Goal: Transaction & Acquisition: Purchase product/service

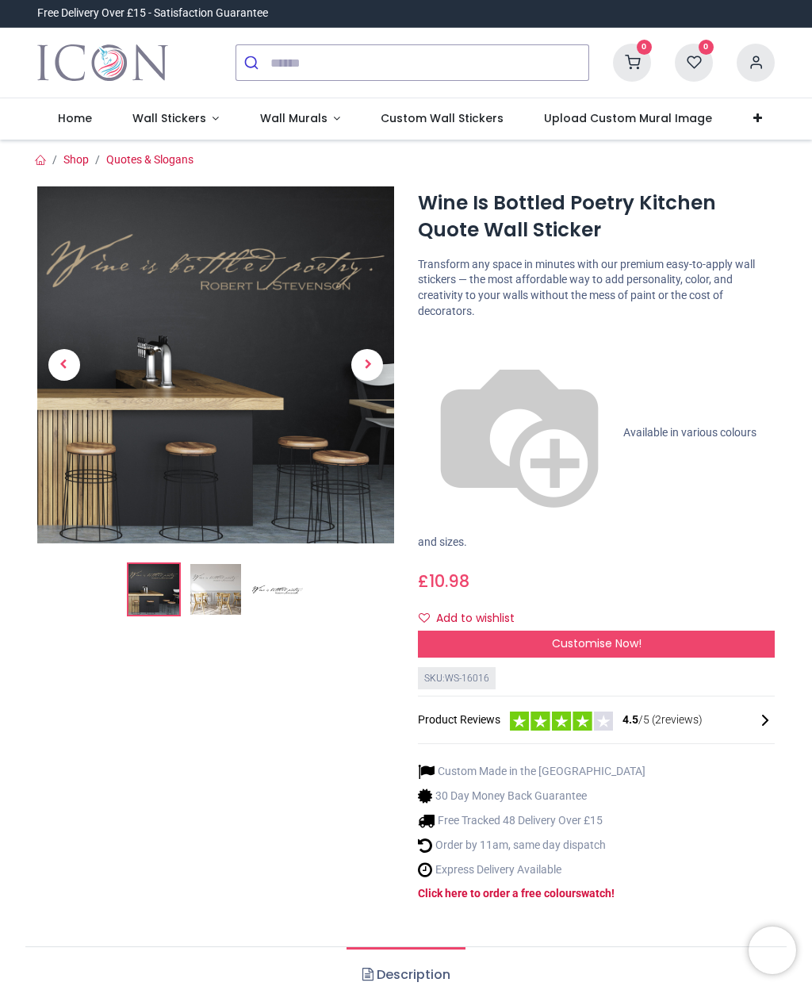
click at [528, 327] on div "Wine Is Bottled Poetry Kitchen Quote Wall Sticker [URL][DOMAIN_NAME] [URL][DOMA…" at bounding box center [596, 556] width 381 height 741
click at [439, 332] on p "Available in various colours and sizes." at bounding box center [596, 441] width 357 height 219
click at [620, 635] on span "Customise Now!" at bounding box center [597, 643] width 90 height 16
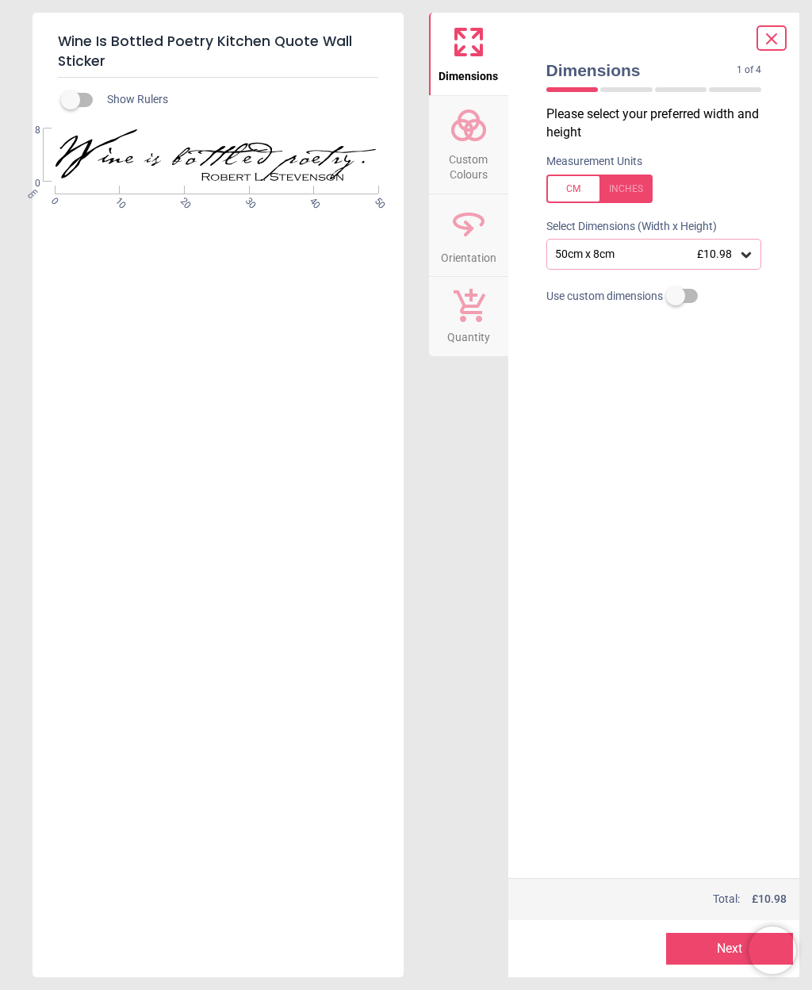
click at [476, 162] on span "Custom Colours" at bounding box center [469, 163] width 76 height 39
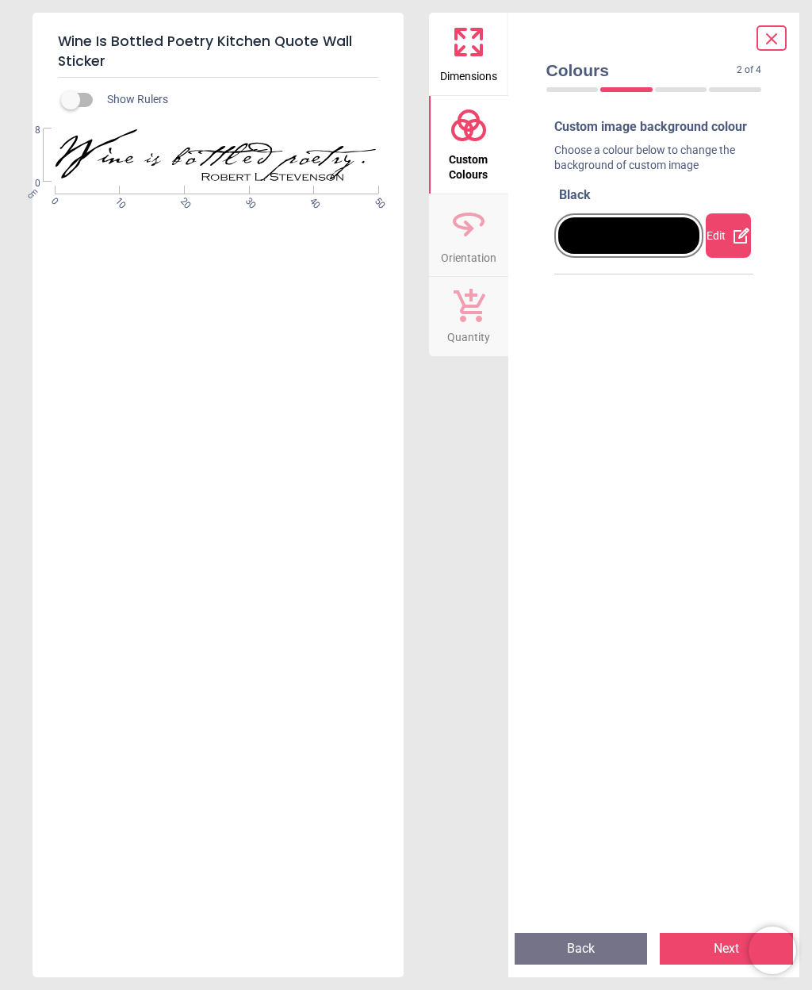
click at [684, 87] on div at bounding box center [681, 89] width 52 height 5
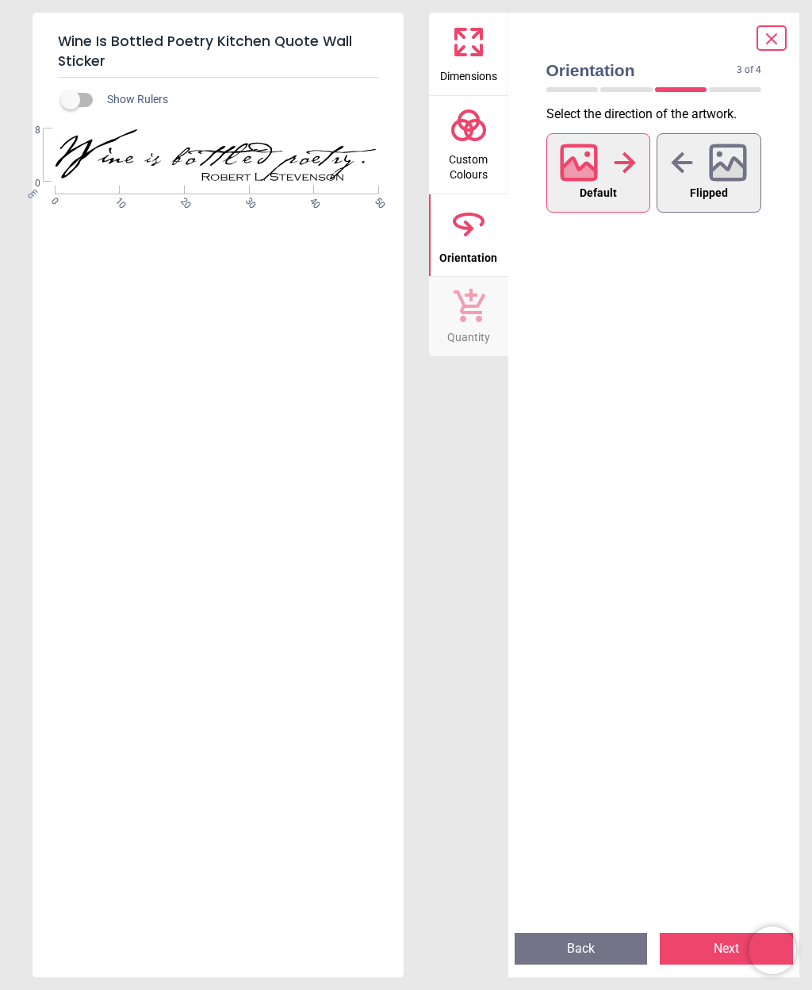
click at [720, 87] on div at bounding box center [735, 89] width 52 height 5
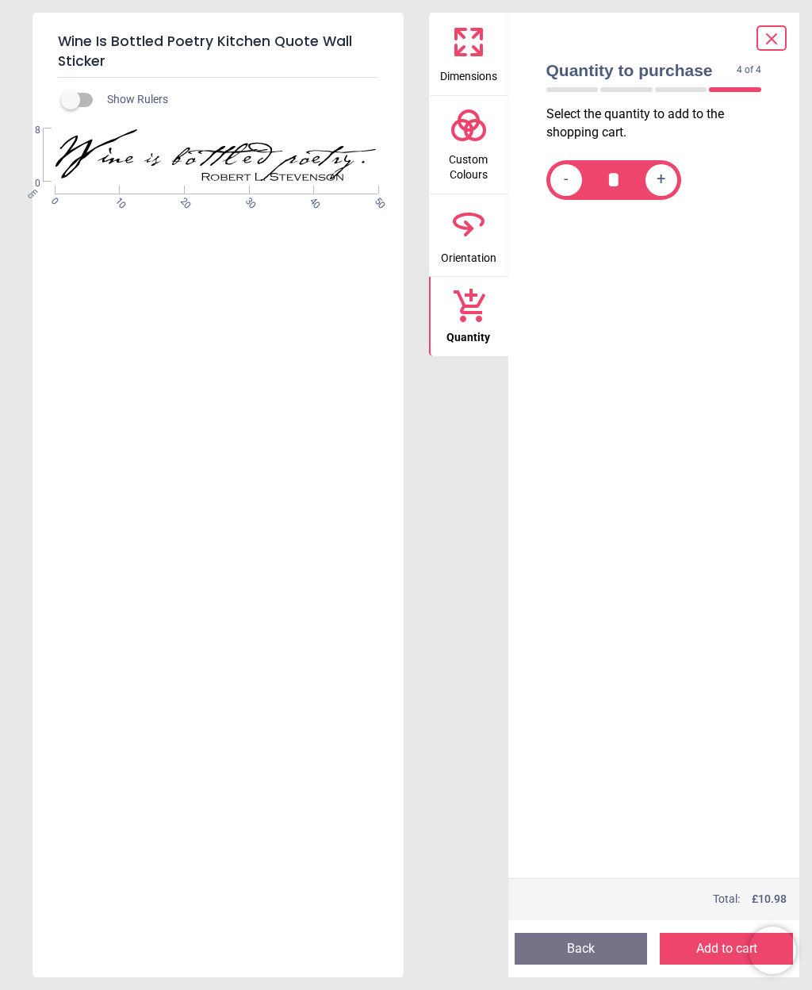
click at [473, 136] on icon at bounding box center [469, 125] width 38 height 38
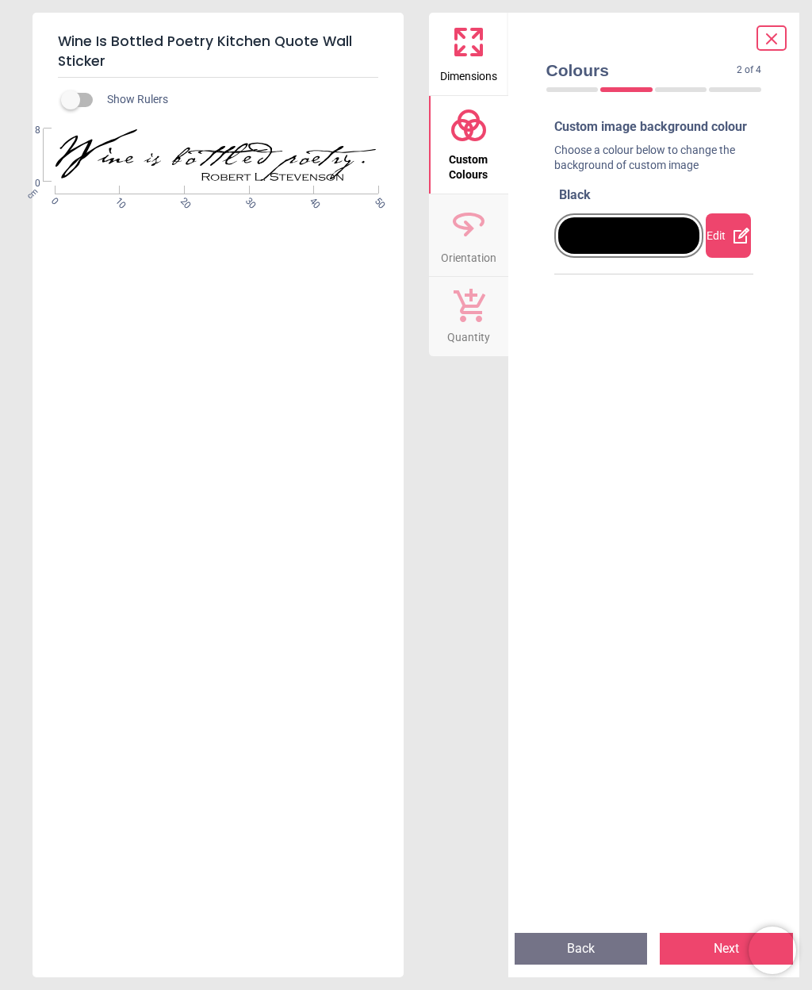
click at [470, 226] on icon at bounding box center [469, 221] width 29 height 14
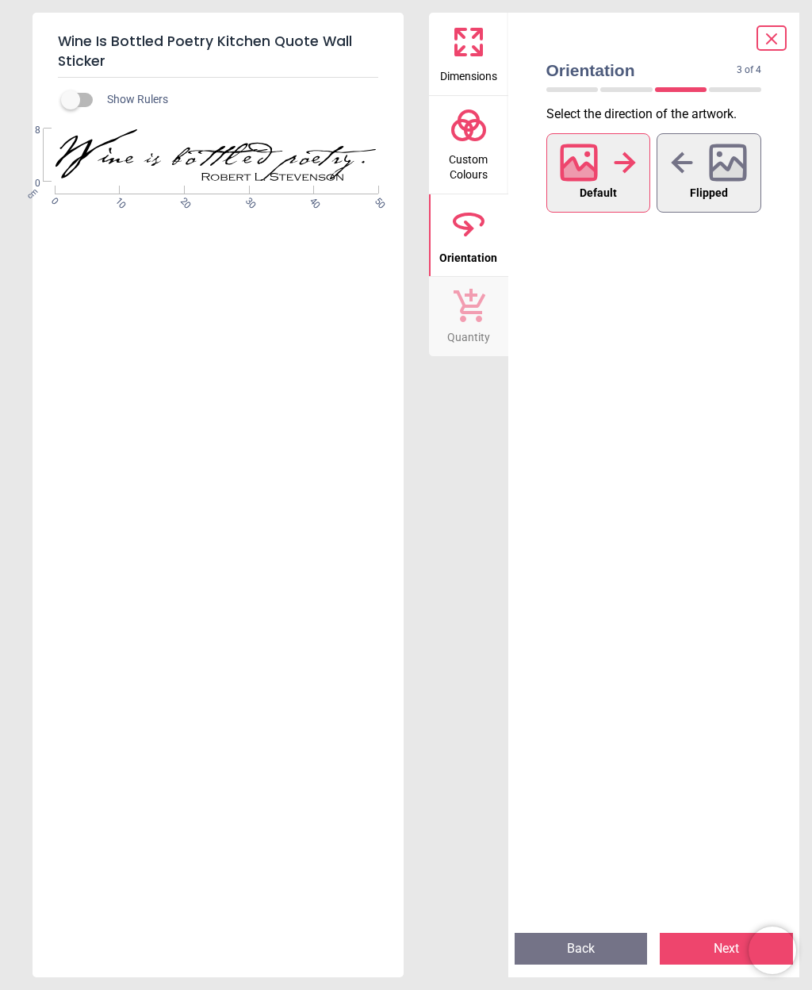
click at [478, 140] on icon at bounding box center [469, 125] width 38 height 38
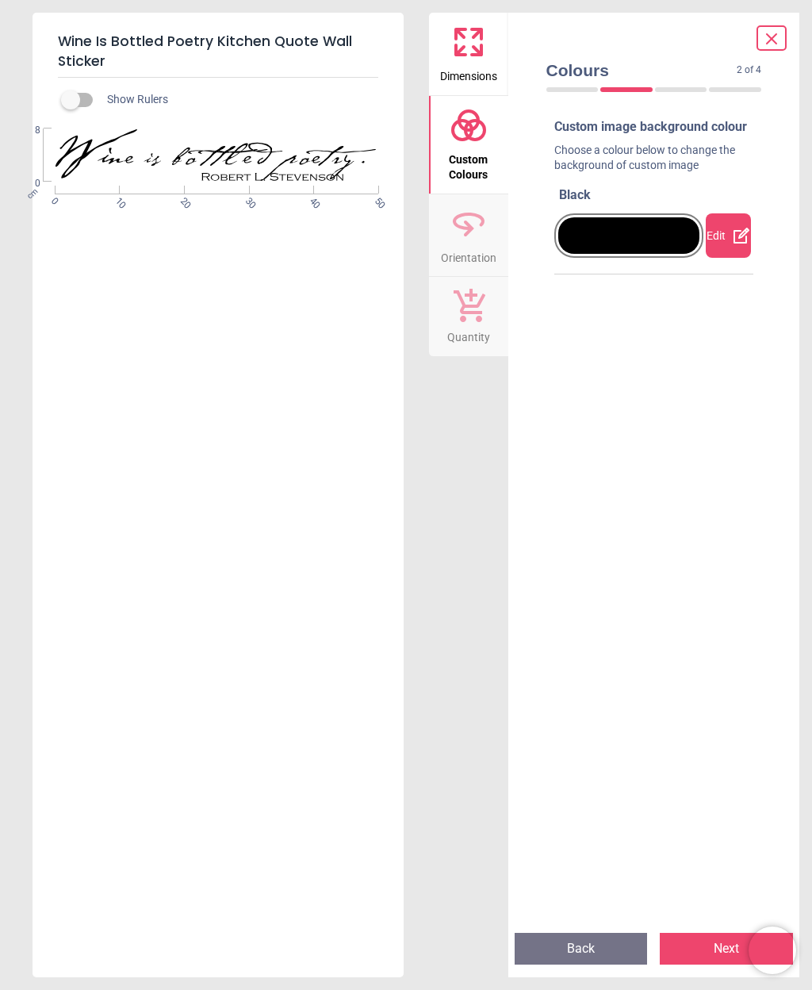
click at [729, 249] on div "Edit" at bounding box center [728, 235] width 45 height 44
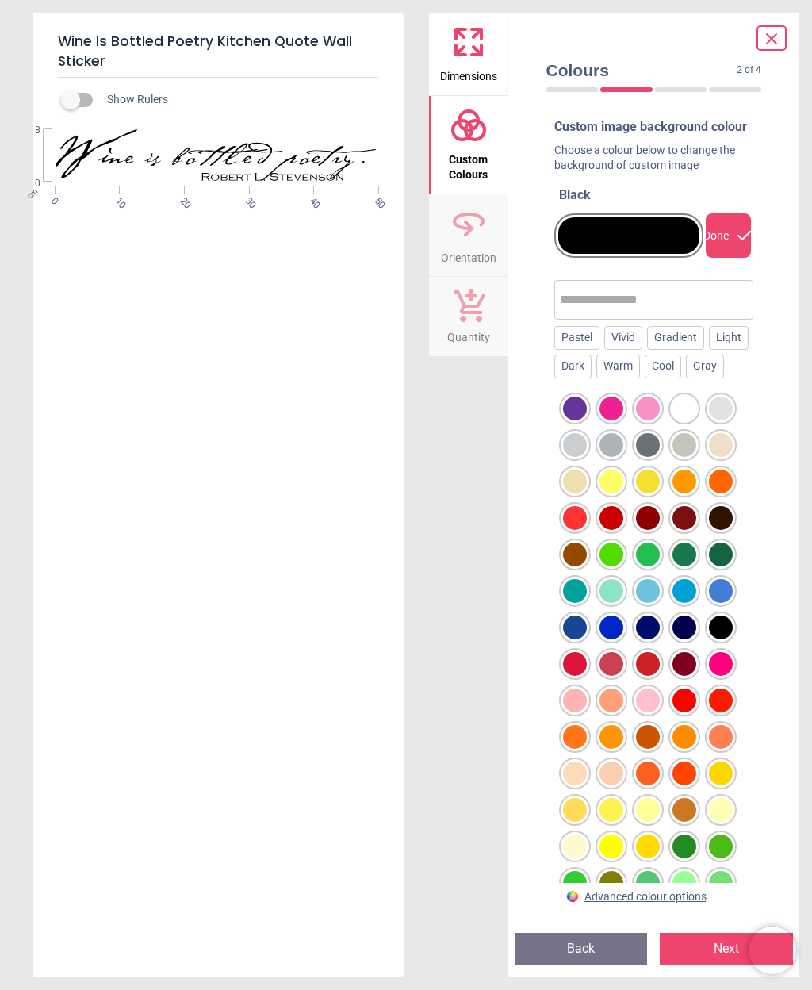
click at [686, 378] on div "Gray" at bounding box center [705, 367] width 38 height 24
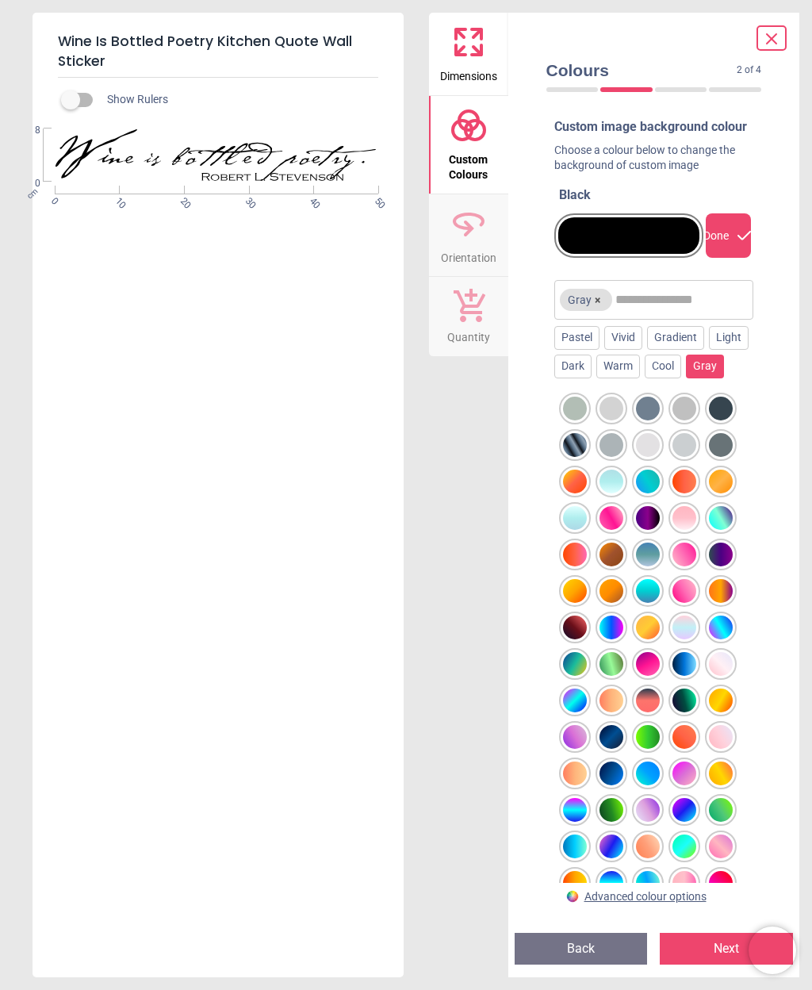
click at [612, 420] on div at bounding box center [612, 409] width 24 height 24
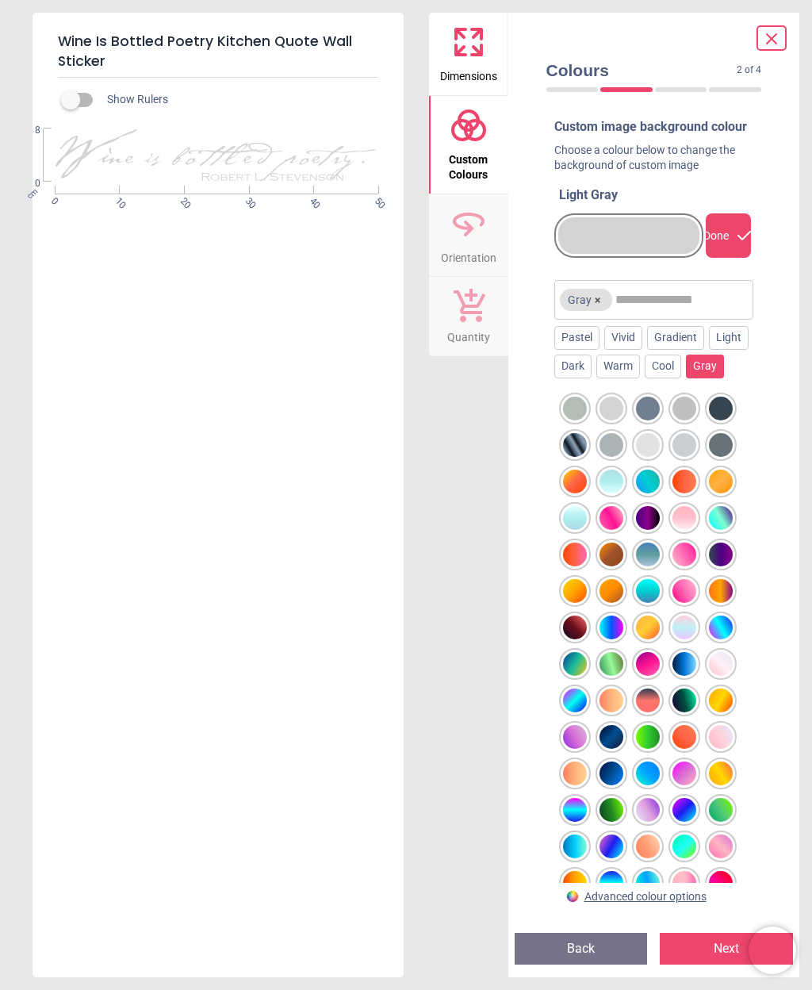
click at [643, 457] on div at bounding box center [648, 445] width 24 height 24
click at [683, 457] on div at bounding box center [685, 445] width 24 height 24
click at [609, 457] on div at bounding box center [612, 445] width 24 height 24
click at [614, 420] on div at bounding box center [612, 409] width 24 height 24
click at [689, 639] on div at bounding box center [685, 628] width 24 height 24
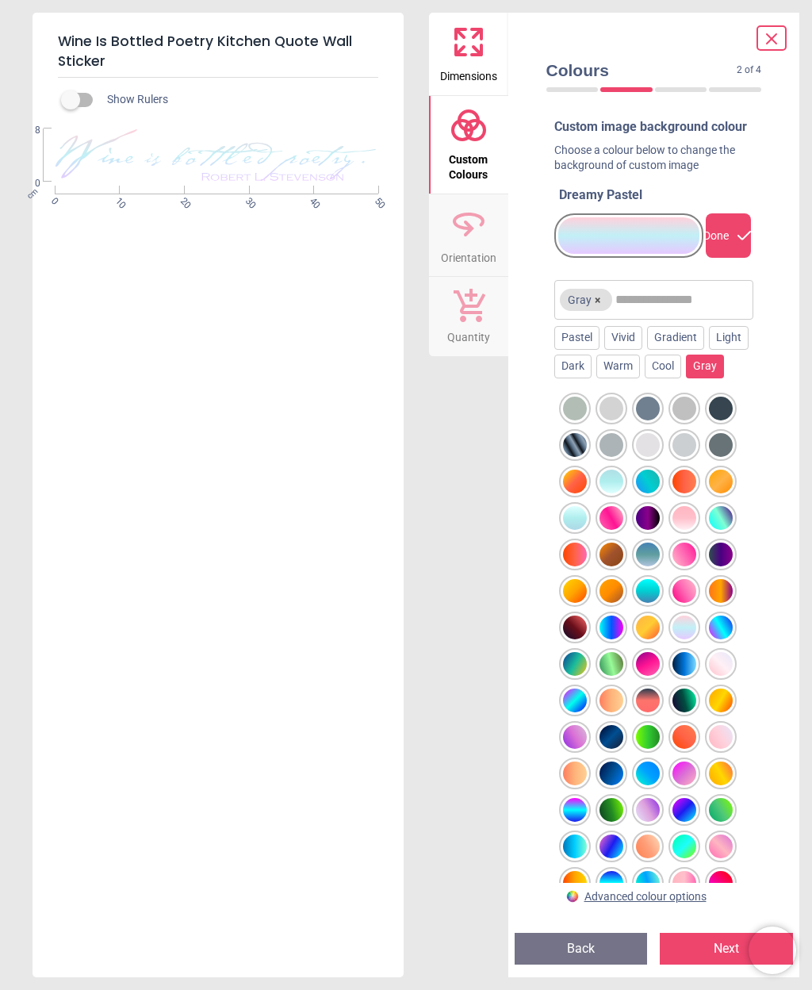
click at [646, 457] on div at bounding box center [648, 445] width 24 height 24
click at [604, 457] on div at bounding box center [612, 445] width 24 height 24
click at [686, 420] on div at bounding box center [685, 409] width 24 height 24
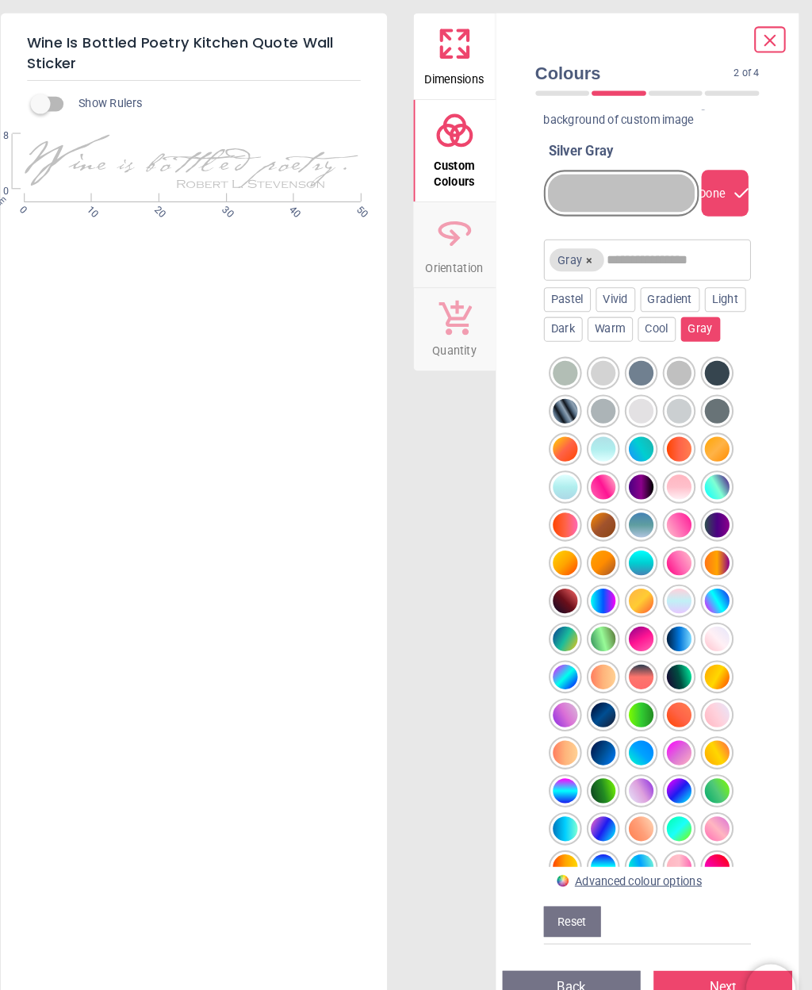
click at [563, 407] on div at bounding box center [575, 395] width 24 height 24
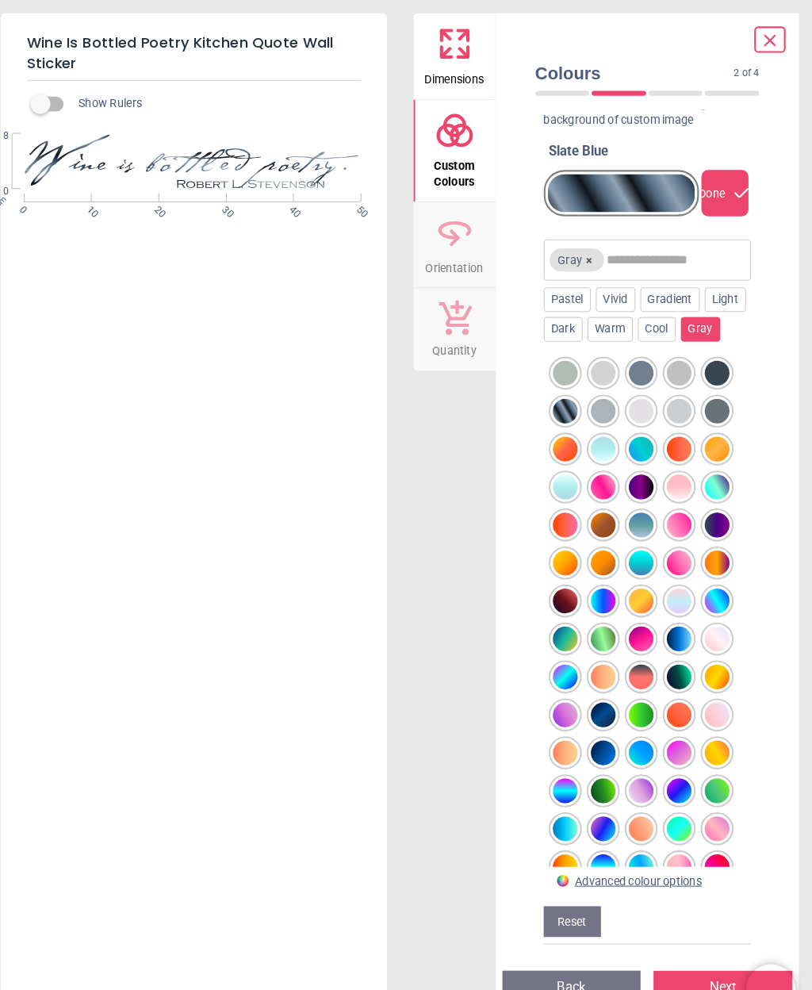
click at [709, 407] on div at bounding box center [721, 395] width 24 height 24
click at [673, 589] on div at bounding box center [685, 578] width 24 height 24
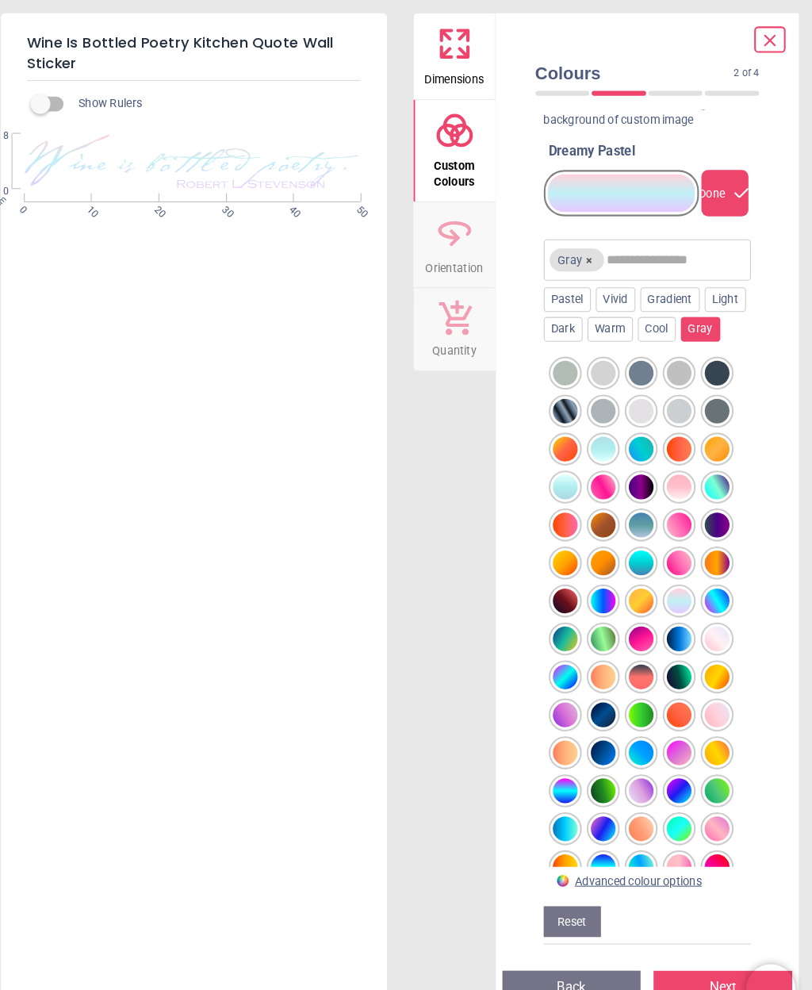
click at [709, 626] on div at bounding box center [721, 614] width 24 height 24
click at [681, 328] on div "Cool" at bounding box center [663, 317] width 36 height 24
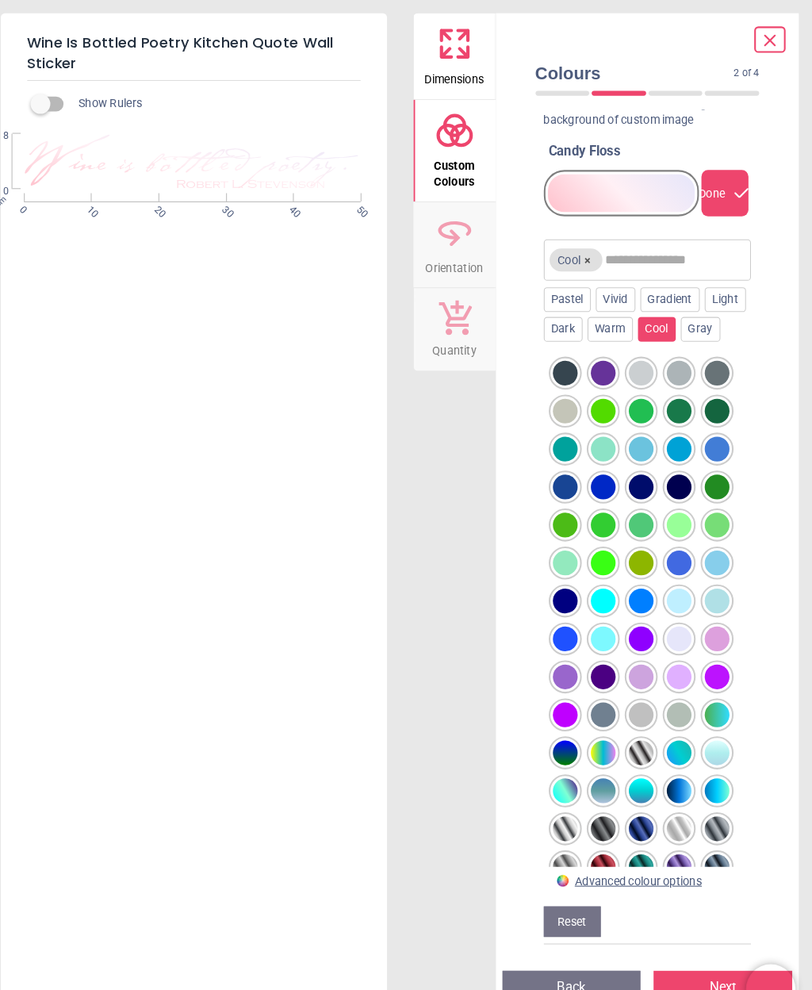
click at [662, 300] on div "Gradient" at bounding box center [675, 288] width 57 height 24
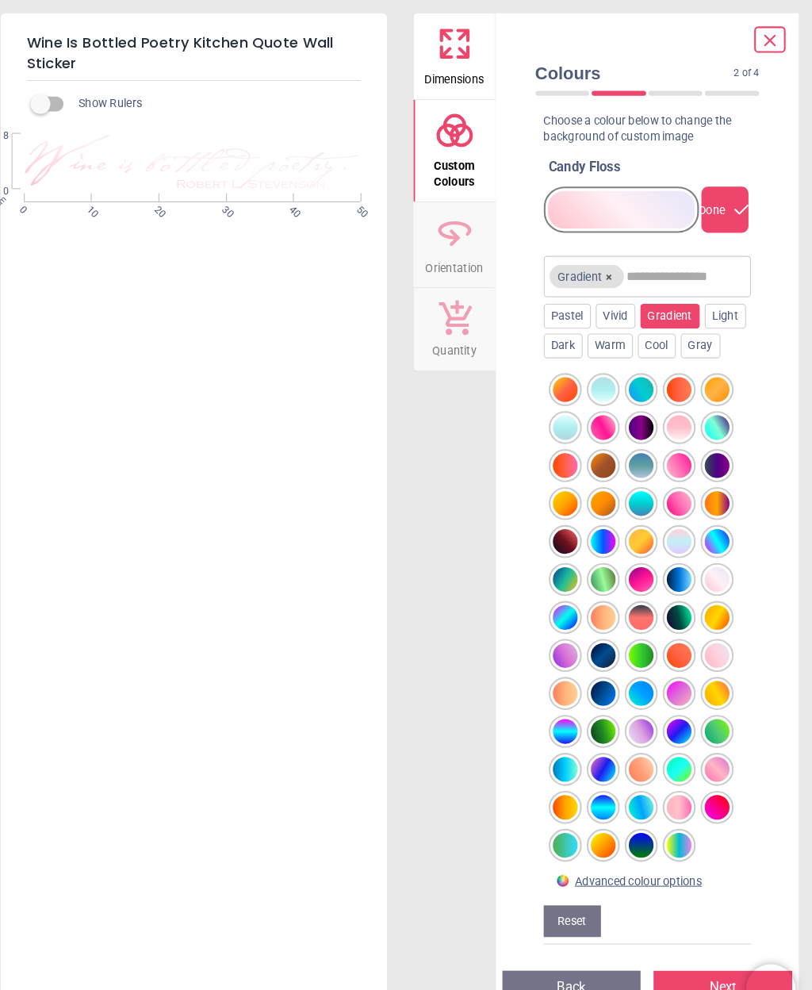
click at [604, 305] on div "Vivid" at bounding box center [623, 304] width 38 height 24
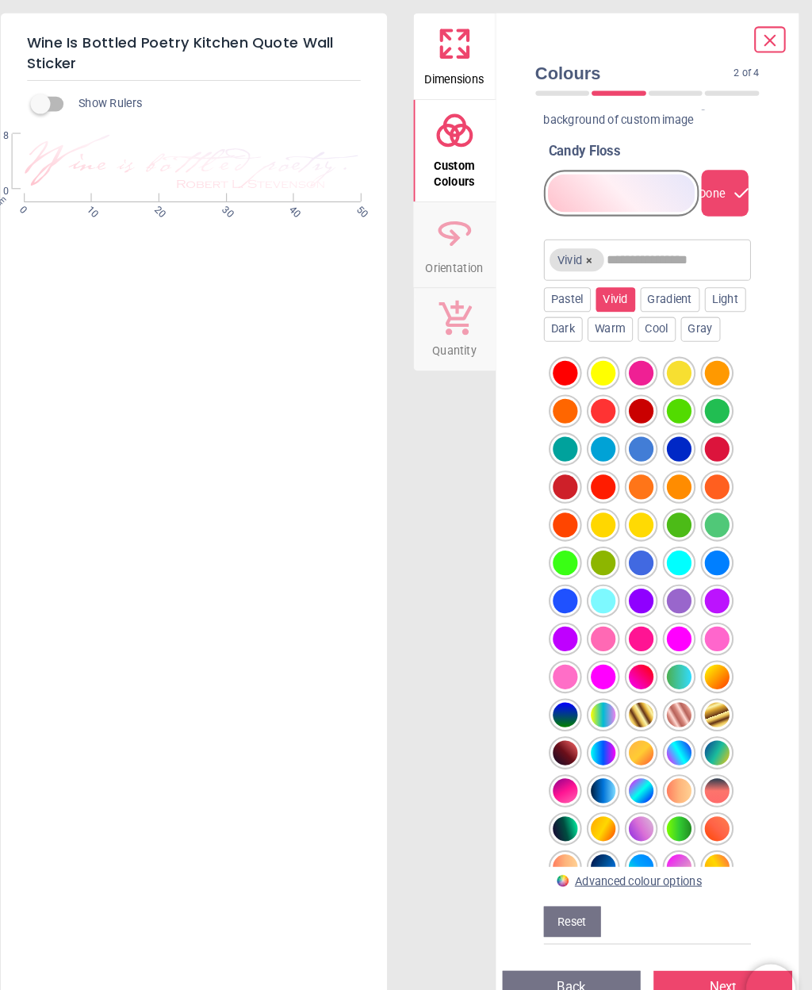
click at [554, 298] on div "Pastel" at bounding box center [576, 288] width 45 height 24
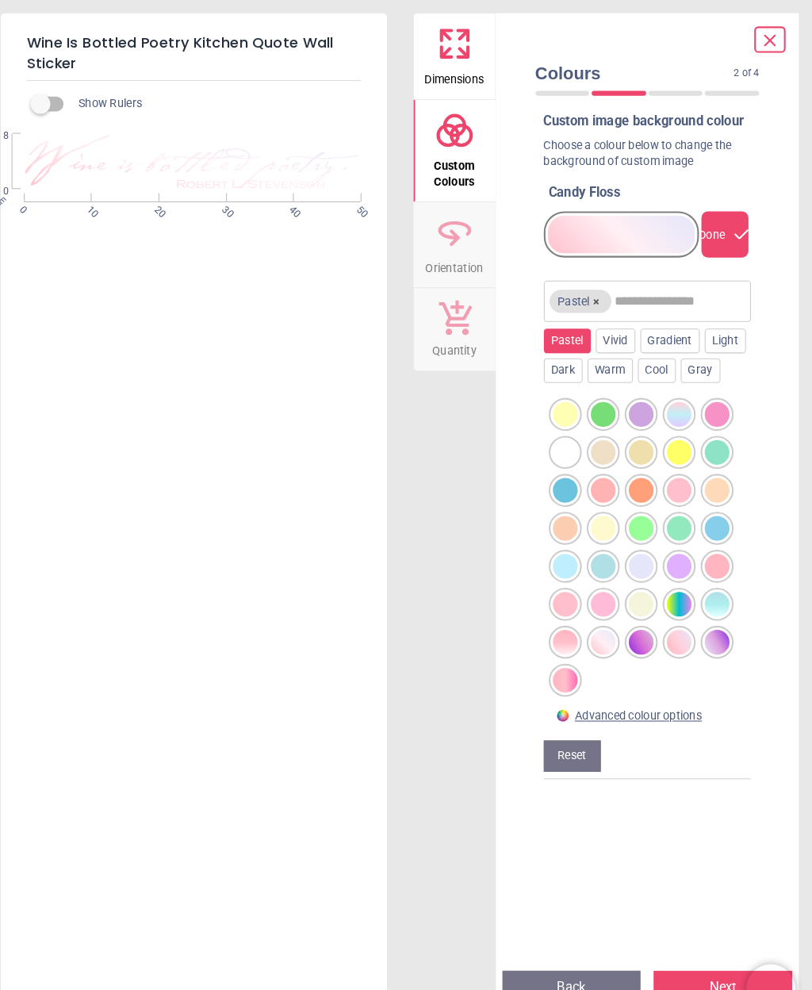
scroll to position [10, 0]
click at [604, 340] on div "Vivid" at bounding box center [623, 328] width 38 height 24
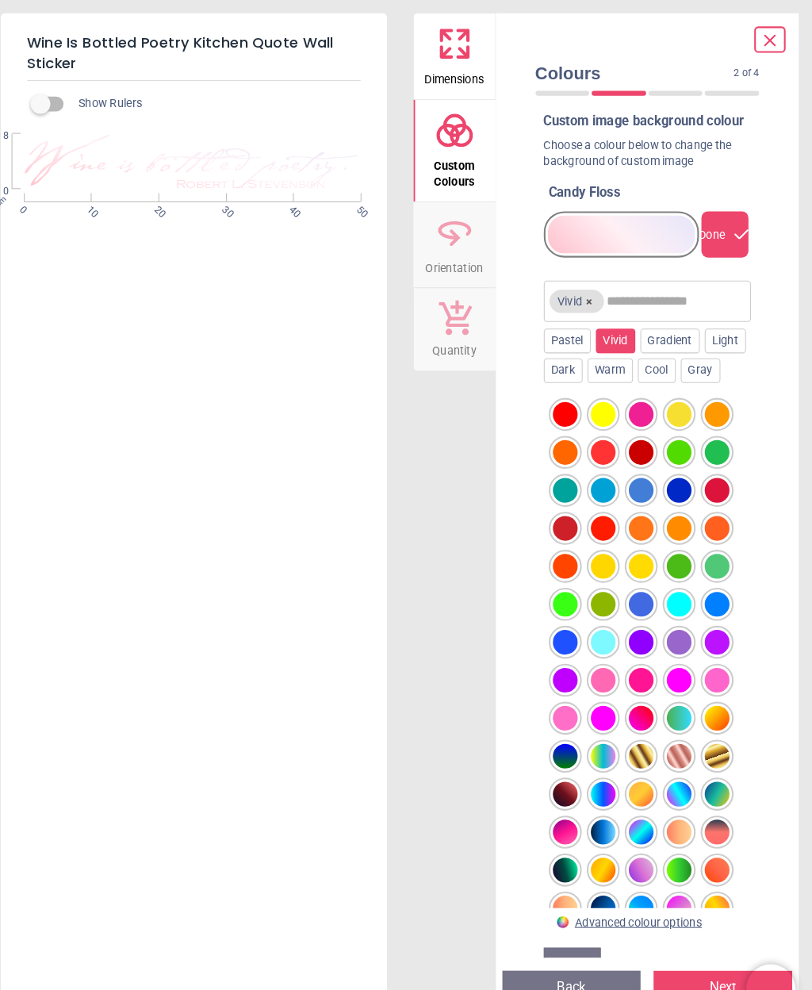
scroll to position [0, 0]
click at [659, 339] on div "Gradient" at bounding box center [675, 328] width 57 height 24
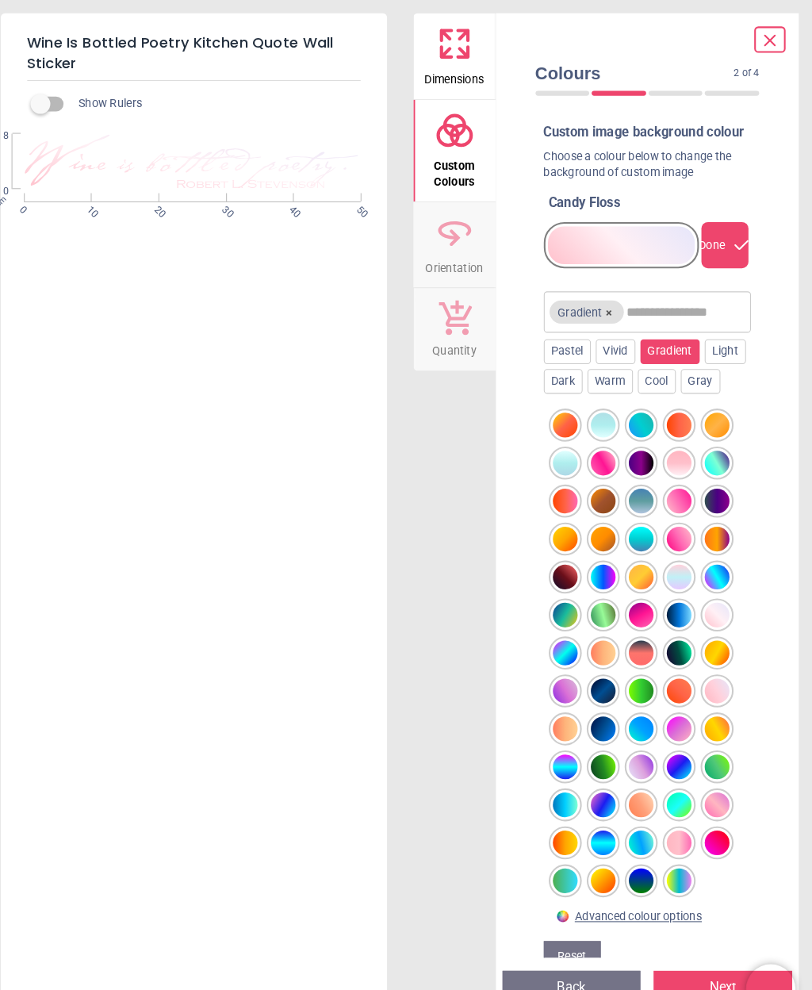
click at [709, 350] on div "Light" at bounding box center [729, 338] width 40 height 24
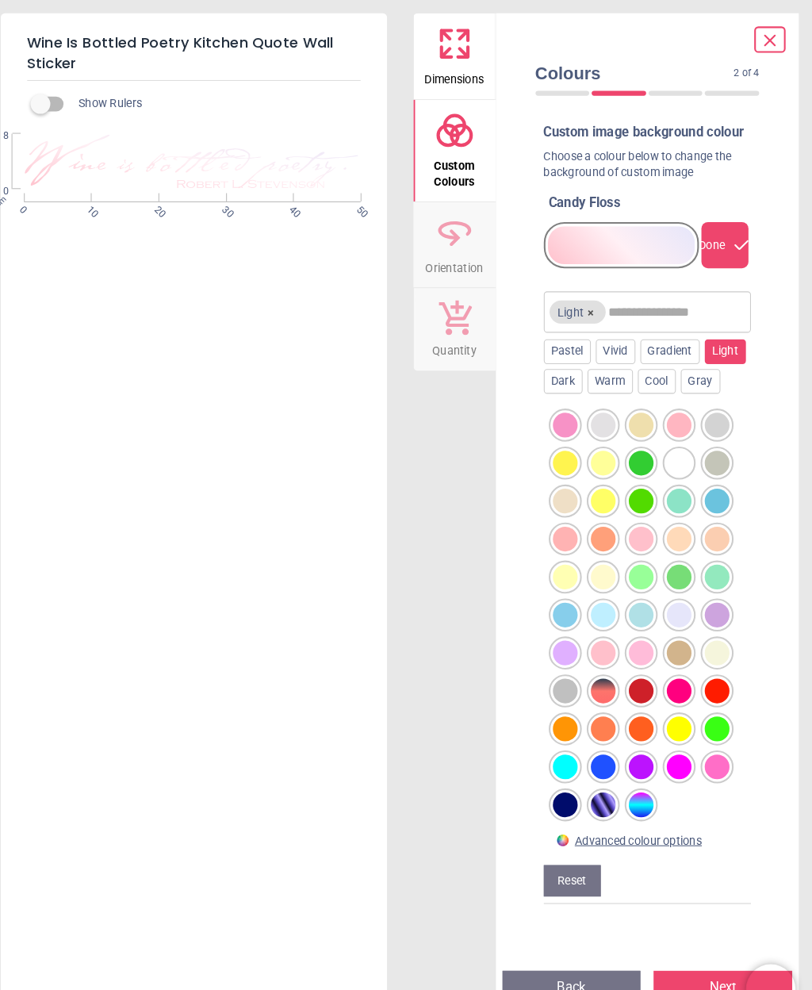
click at [673, 457] on div at bounding box center [685, 445] width 24 height 24
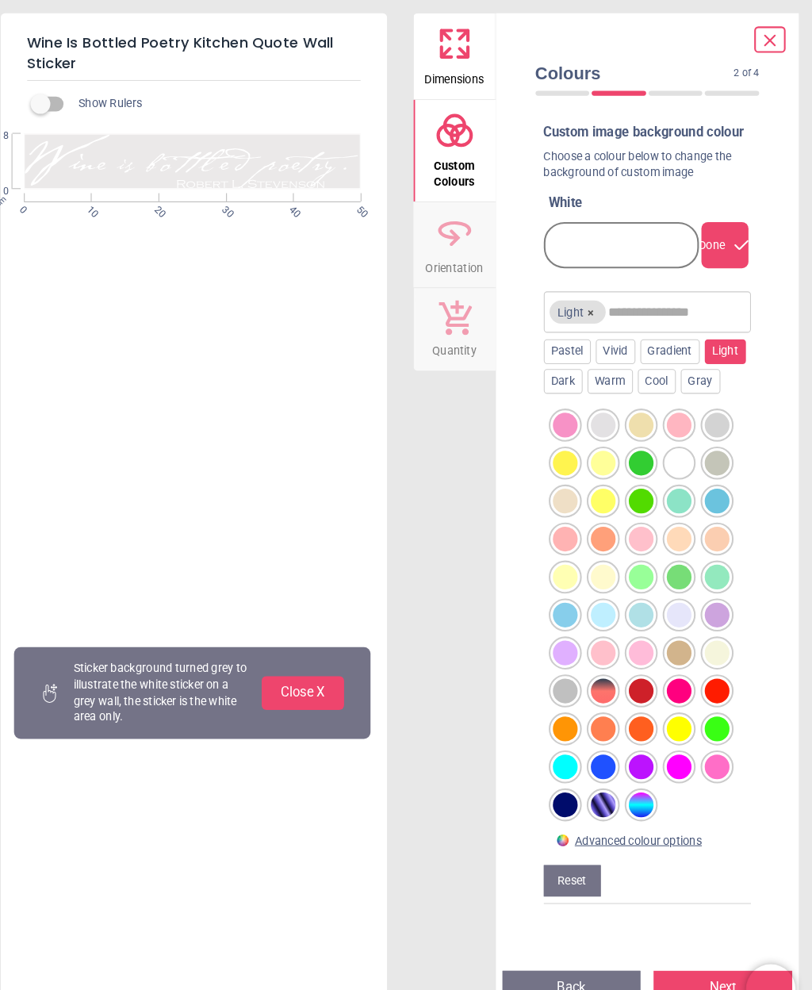
click at [709, 457] on div at bounding box center [721, 445] width 24 height 24
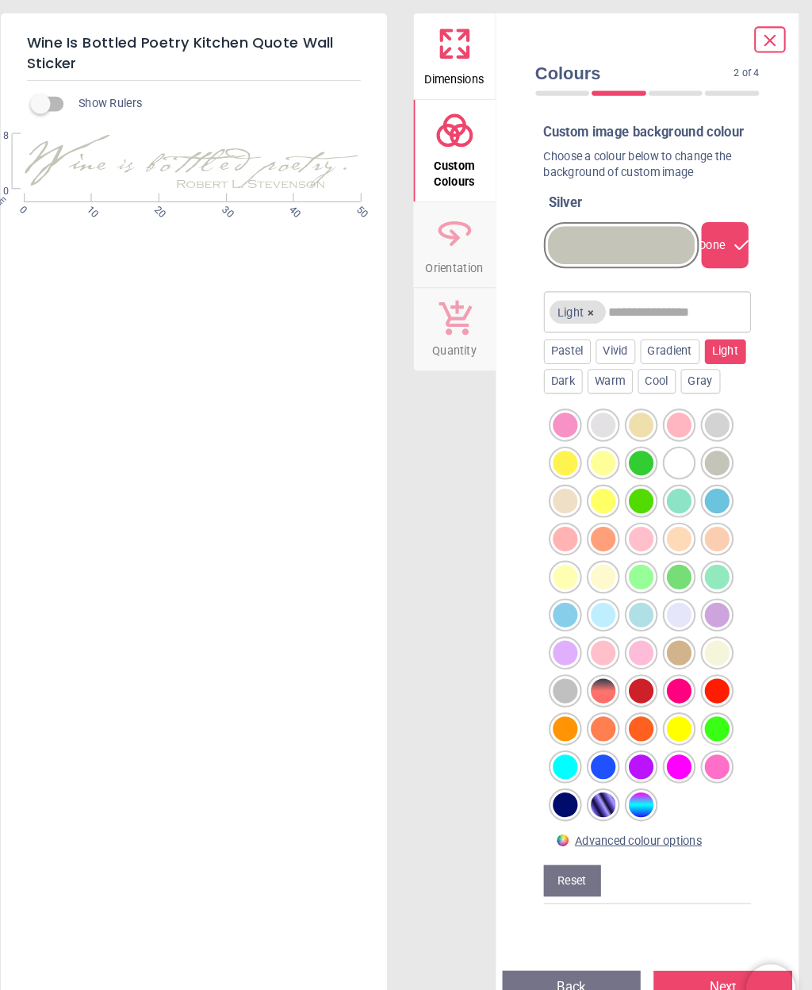
click at [563, 493] on div at bounding box center [575, 482] width 24 height 24
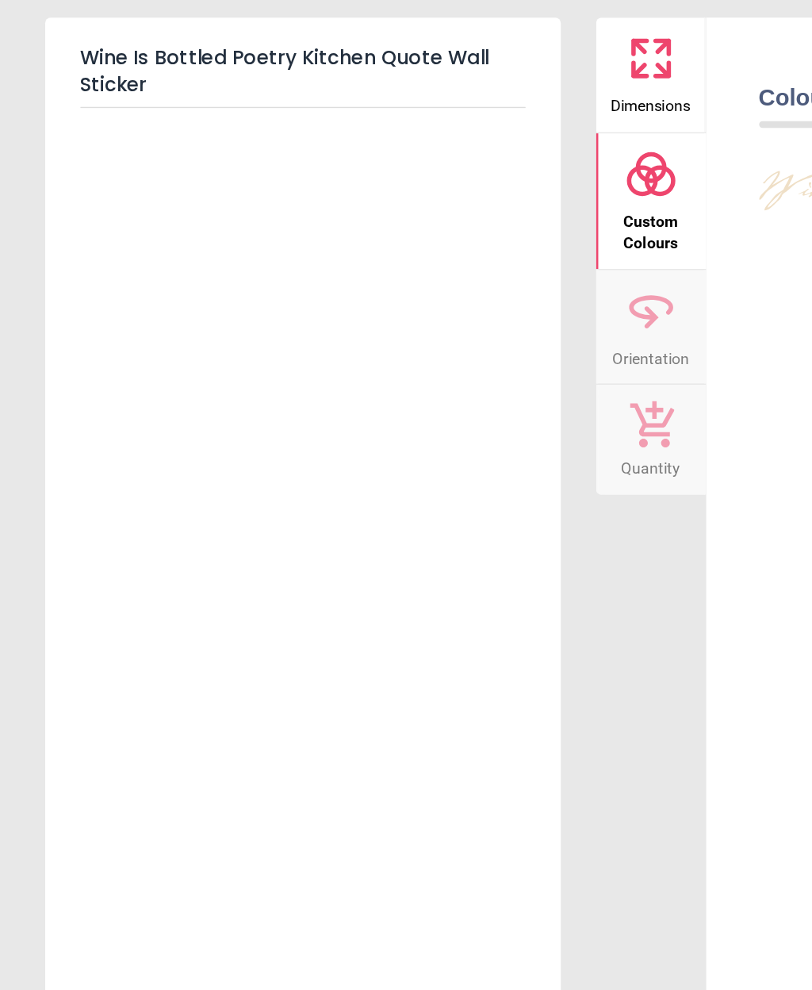
click at [343, 144] on div "Wine Is Bottled Poetry Kitchen Quote Wall Sticker" at bounding box center [218, 495] width 371 height 965
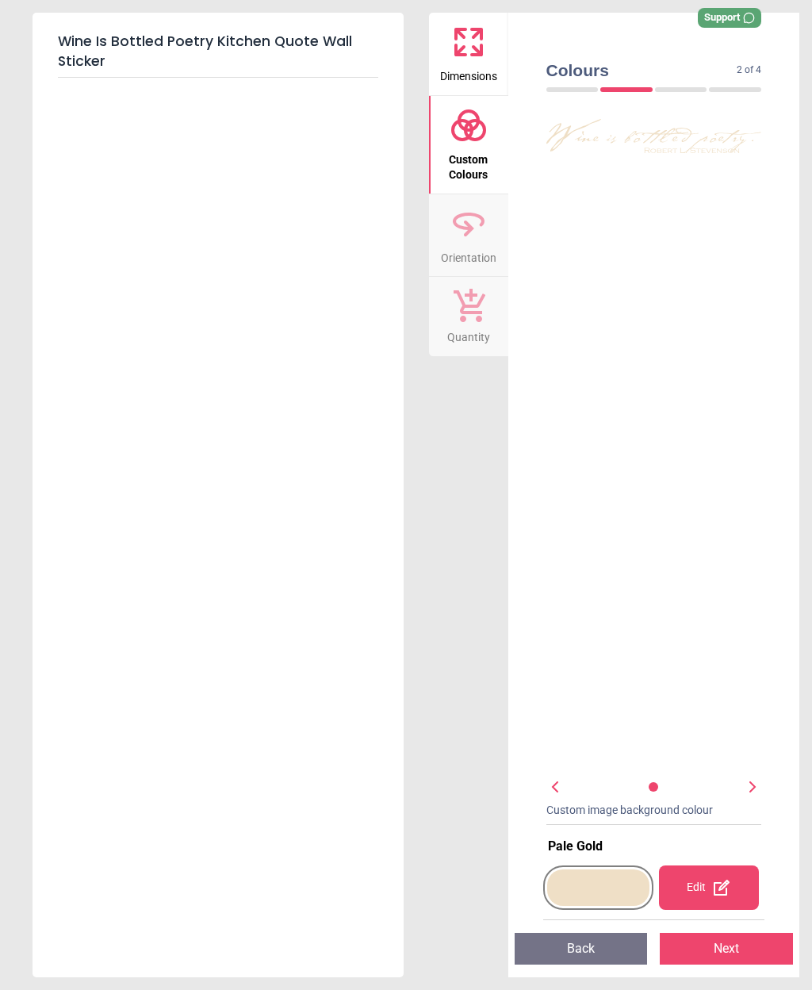
click at [603, 894] on div at bounding box center [598, 887] width 103 height 36
